Goal: Book appointment/travel/reservation

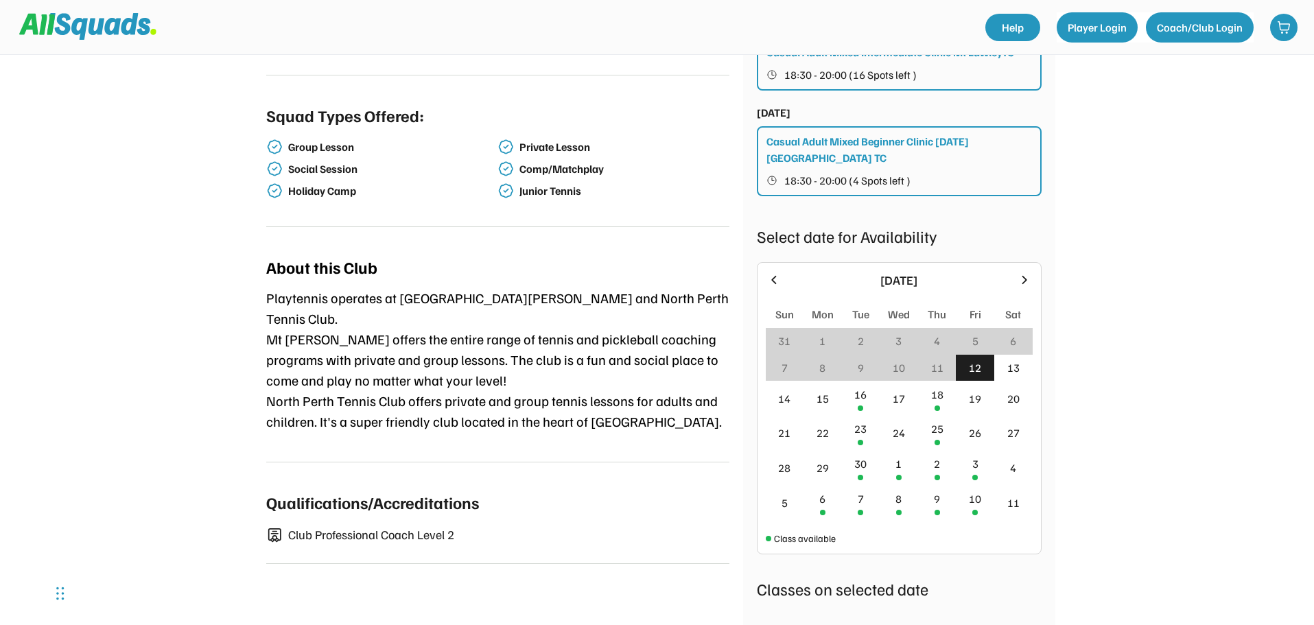
scroll to position [343, 0]
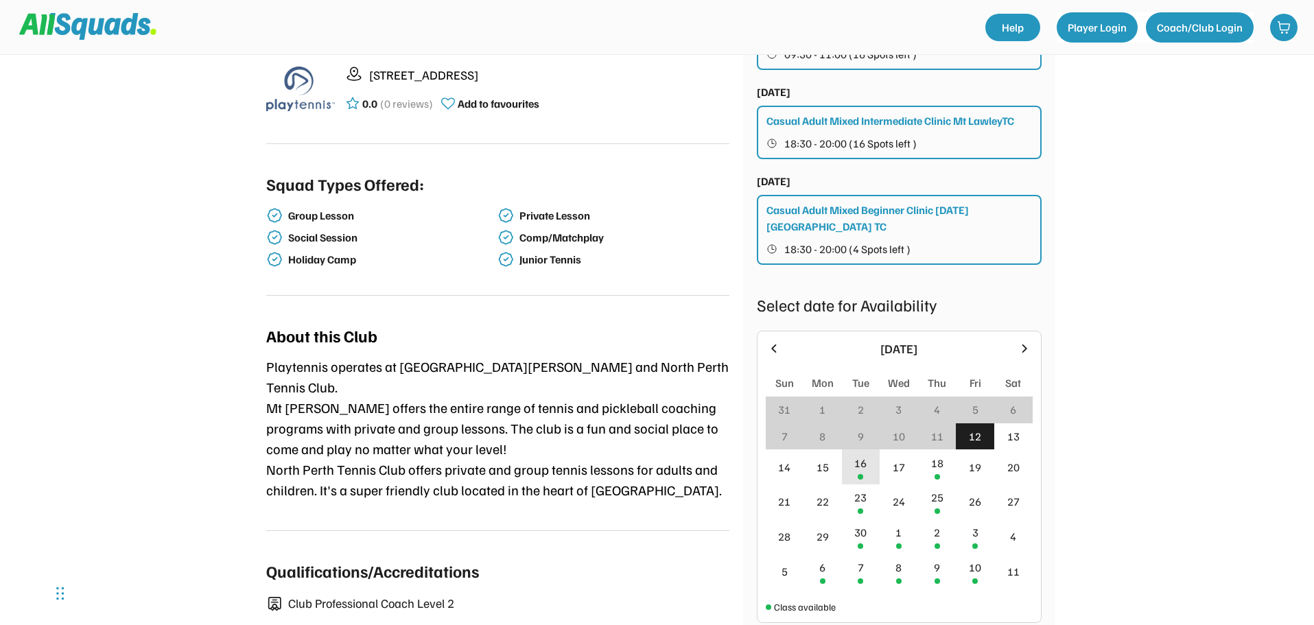
click at [875, 455] on div "16" at bounding box center [861, 466] width 38 height 35
click at [1099, 420] on div "Playtennis [GEOGRAPHIC_DATA] [STREET_ADDRESS] 0.0 (0 reviews) Add to favourites…" at bounding box center [657, 429] width 1314 height 1545
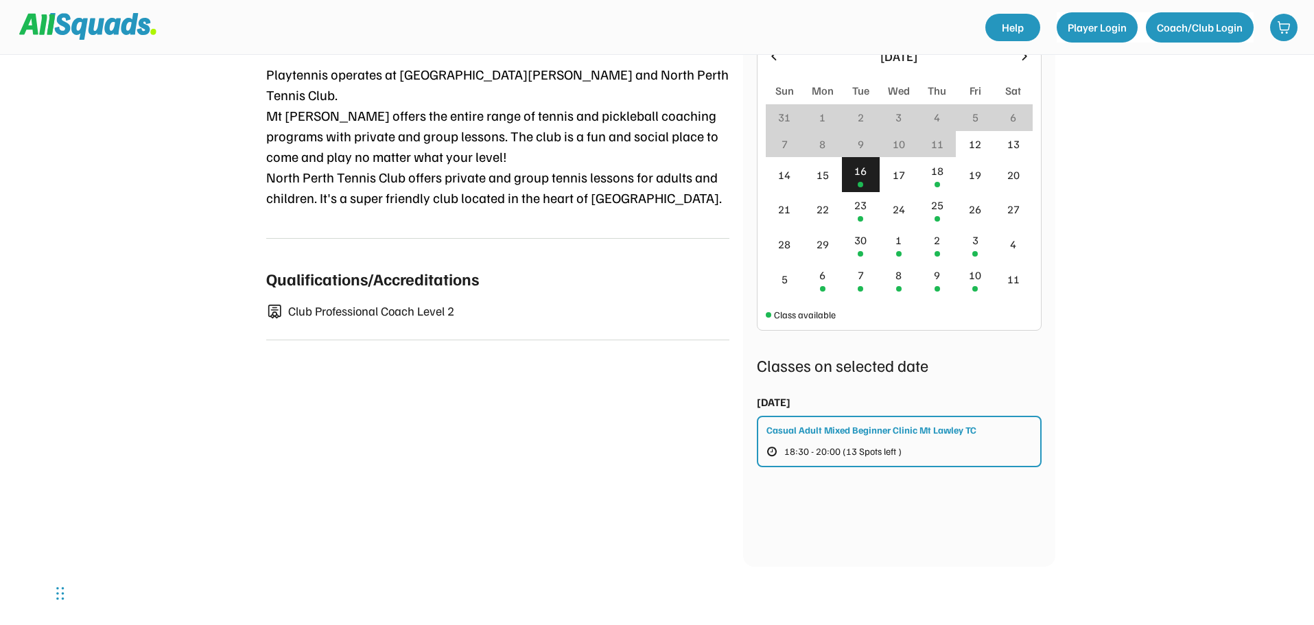
scroll to position [617, 0]
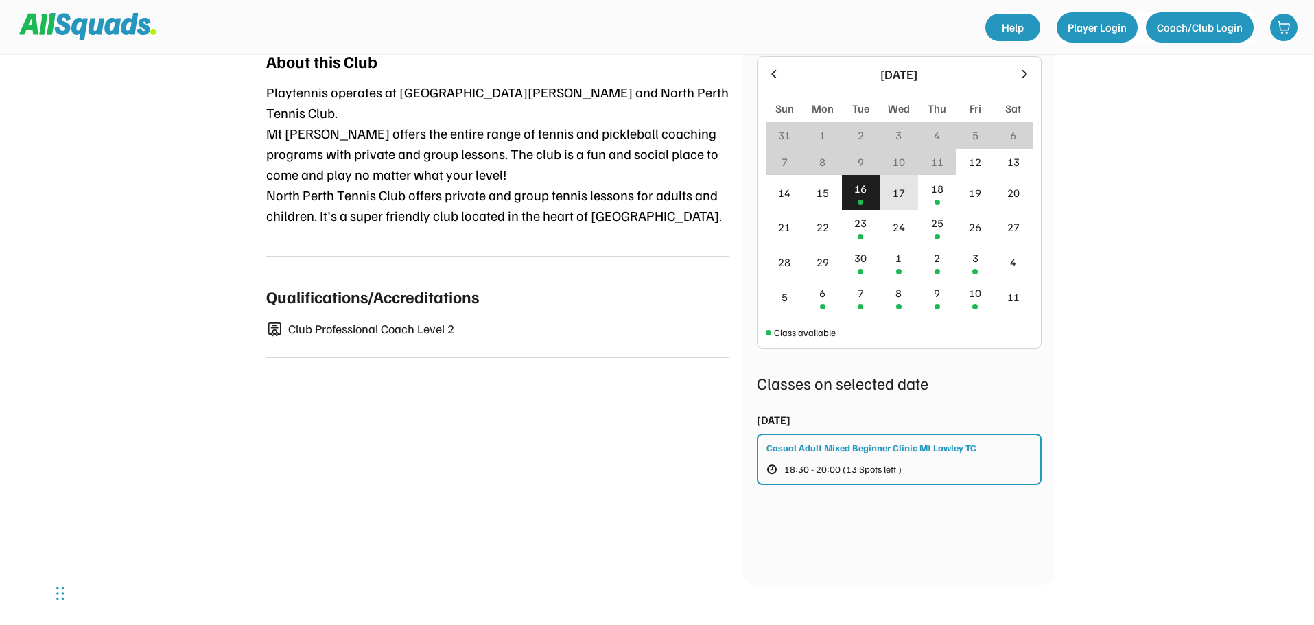
click at [903, 186] on div "17" at bounding box center [898, 192] width 38 height 35
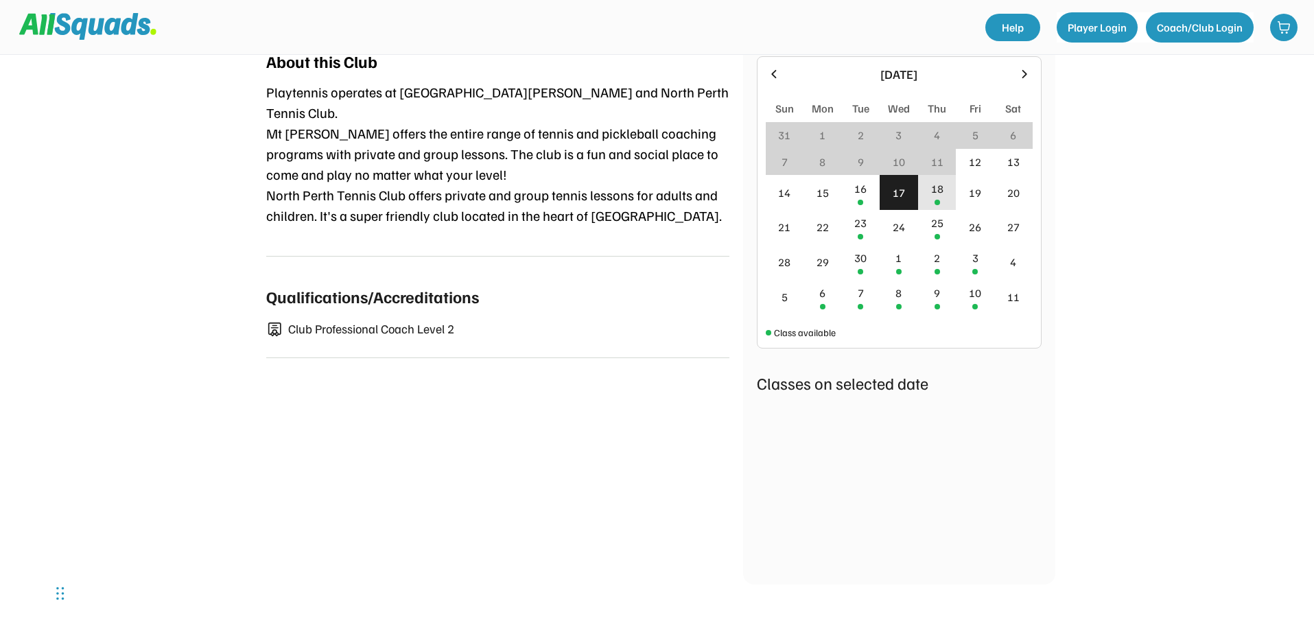
click at [932, 180] on div "18" at bounding box center [937, 188] width 12 height 16
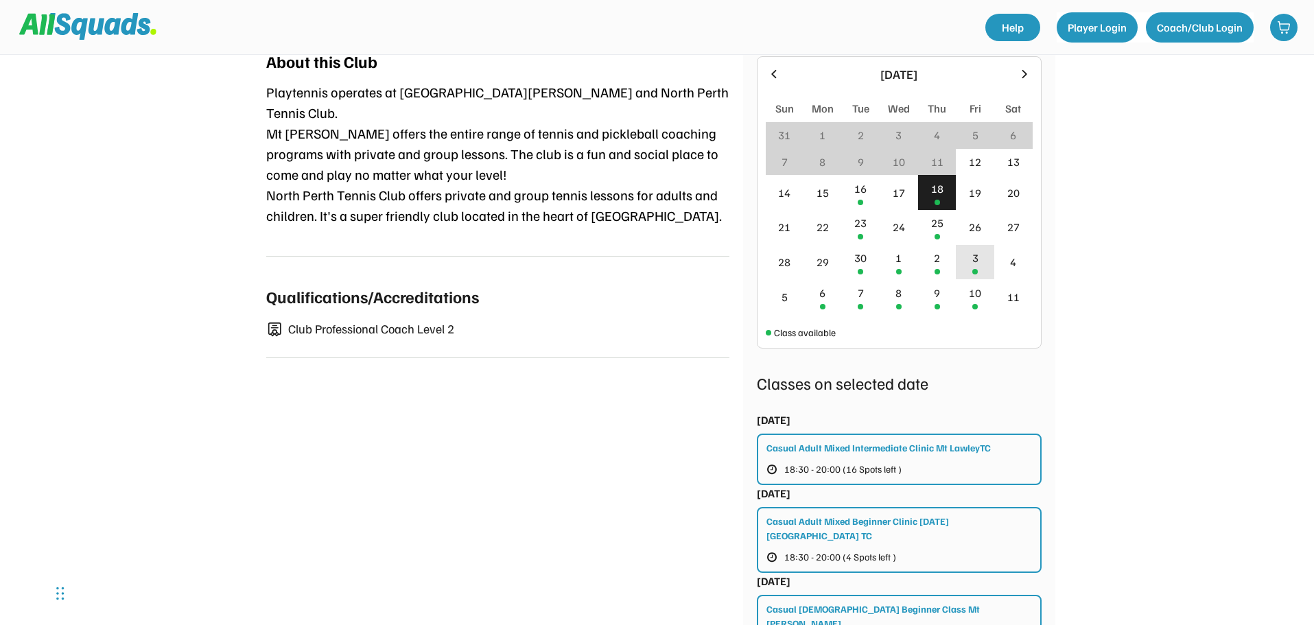
click at [962, 245] on div "3" at bounding box center [975, 262] width 38 height 35
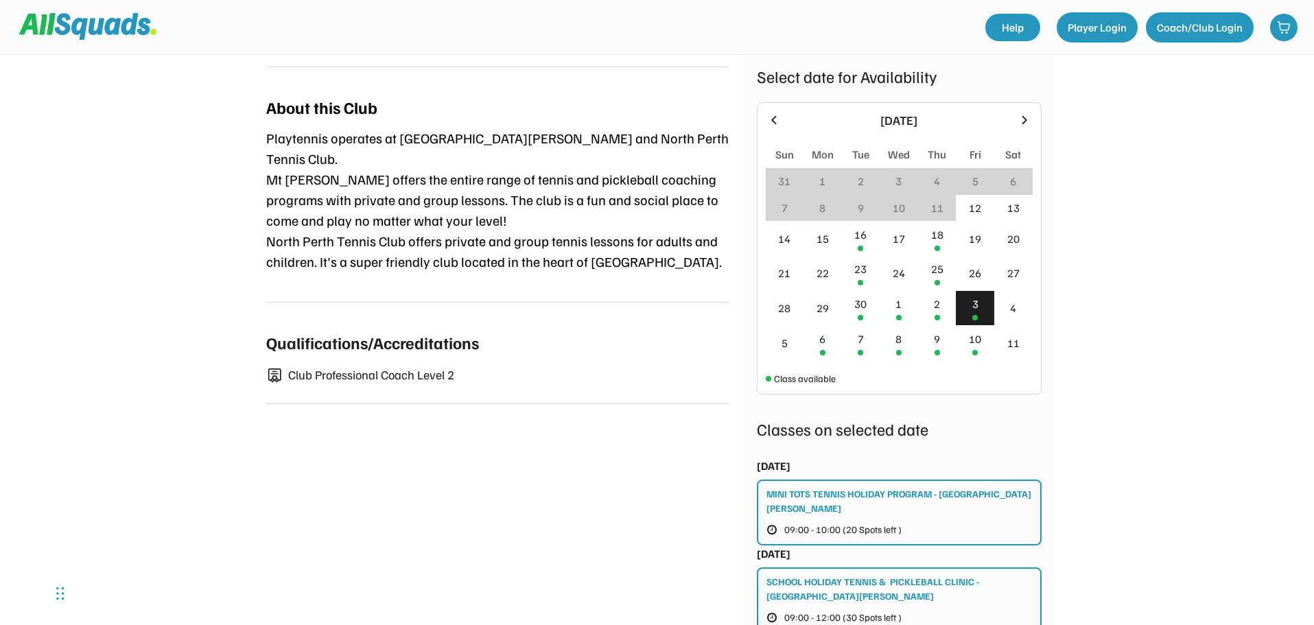
scroll to position [549, 0]
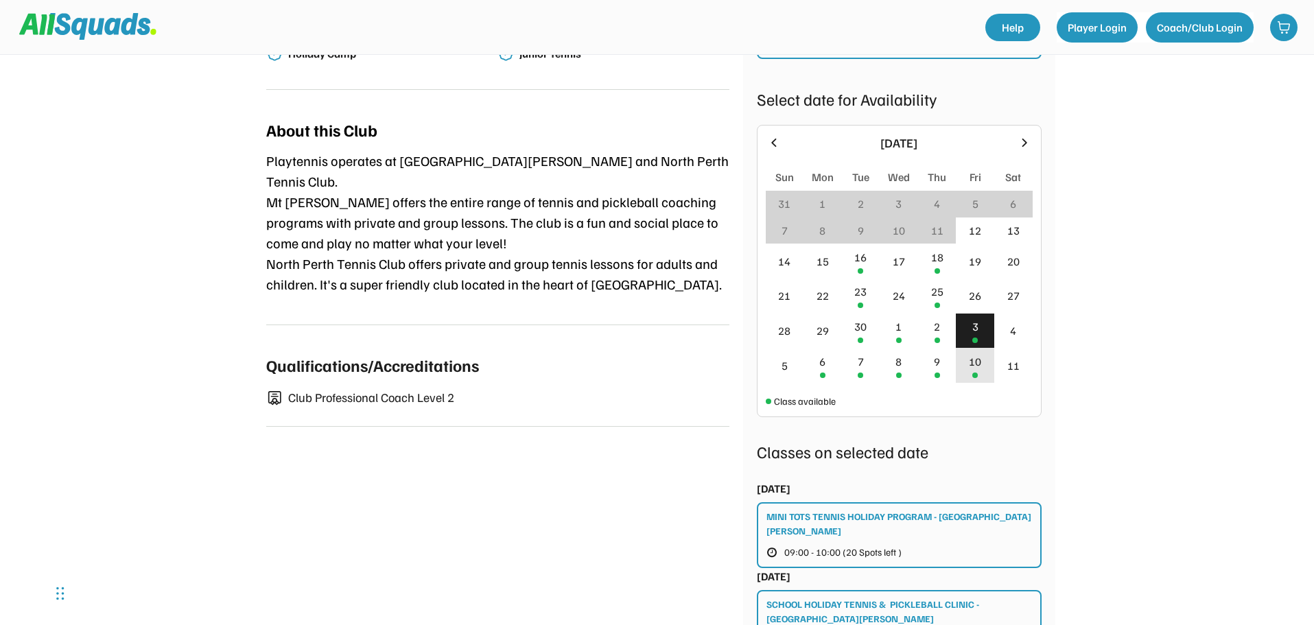
click at [980, 353] on div "10" at bounding box center [975, 361] width 12 height 16
click at [870, 329] on div "30" at bounding box center [861, 330] width 38 height 35
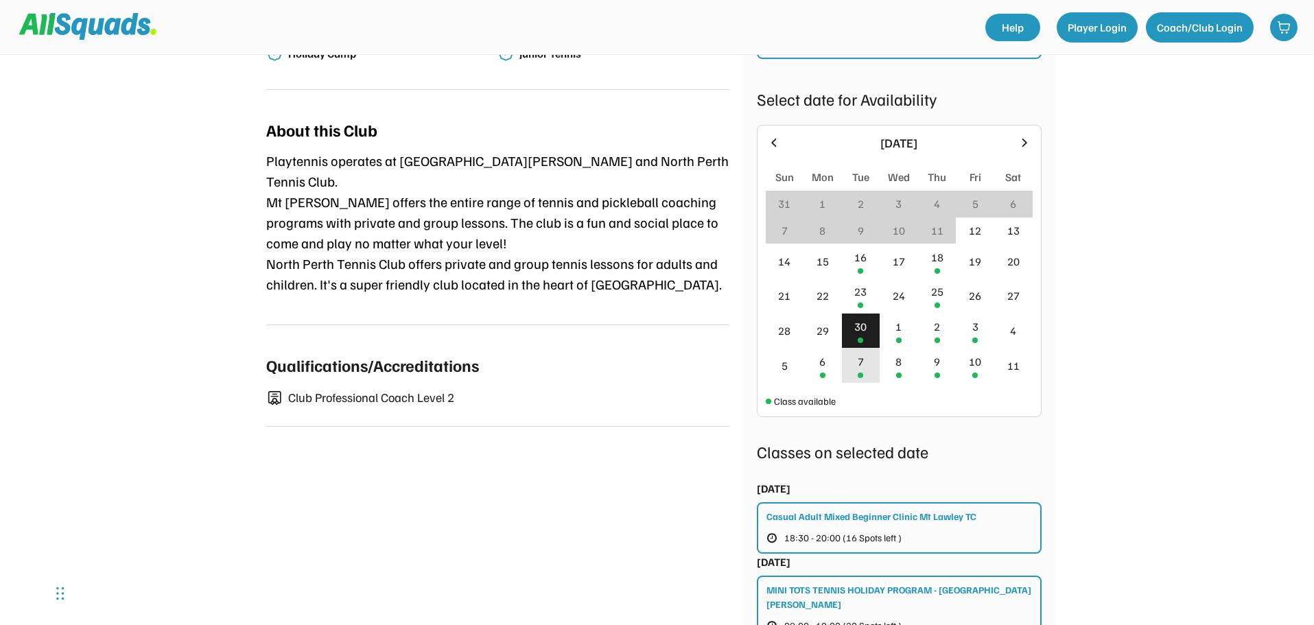
click at [862, 353] on div "7" at bounding box center [860, 361] width 6 height 16
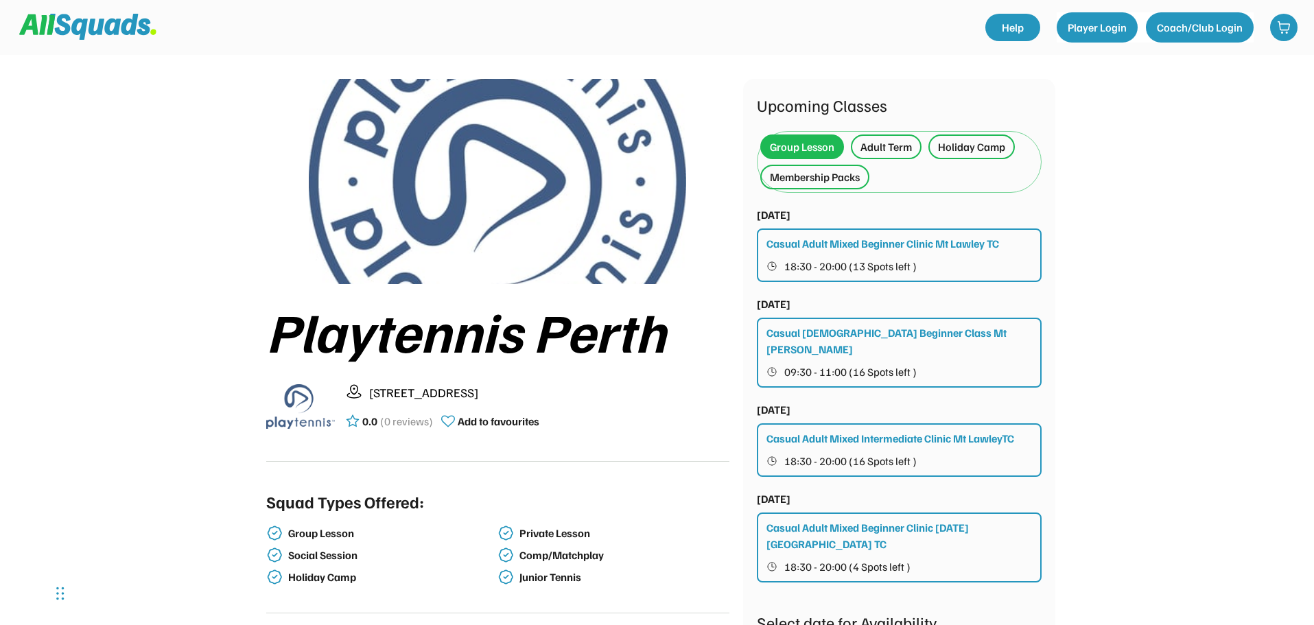
scroll to position [0, 0]
